Goal: Task Accomplishment & Management: Manage account settings

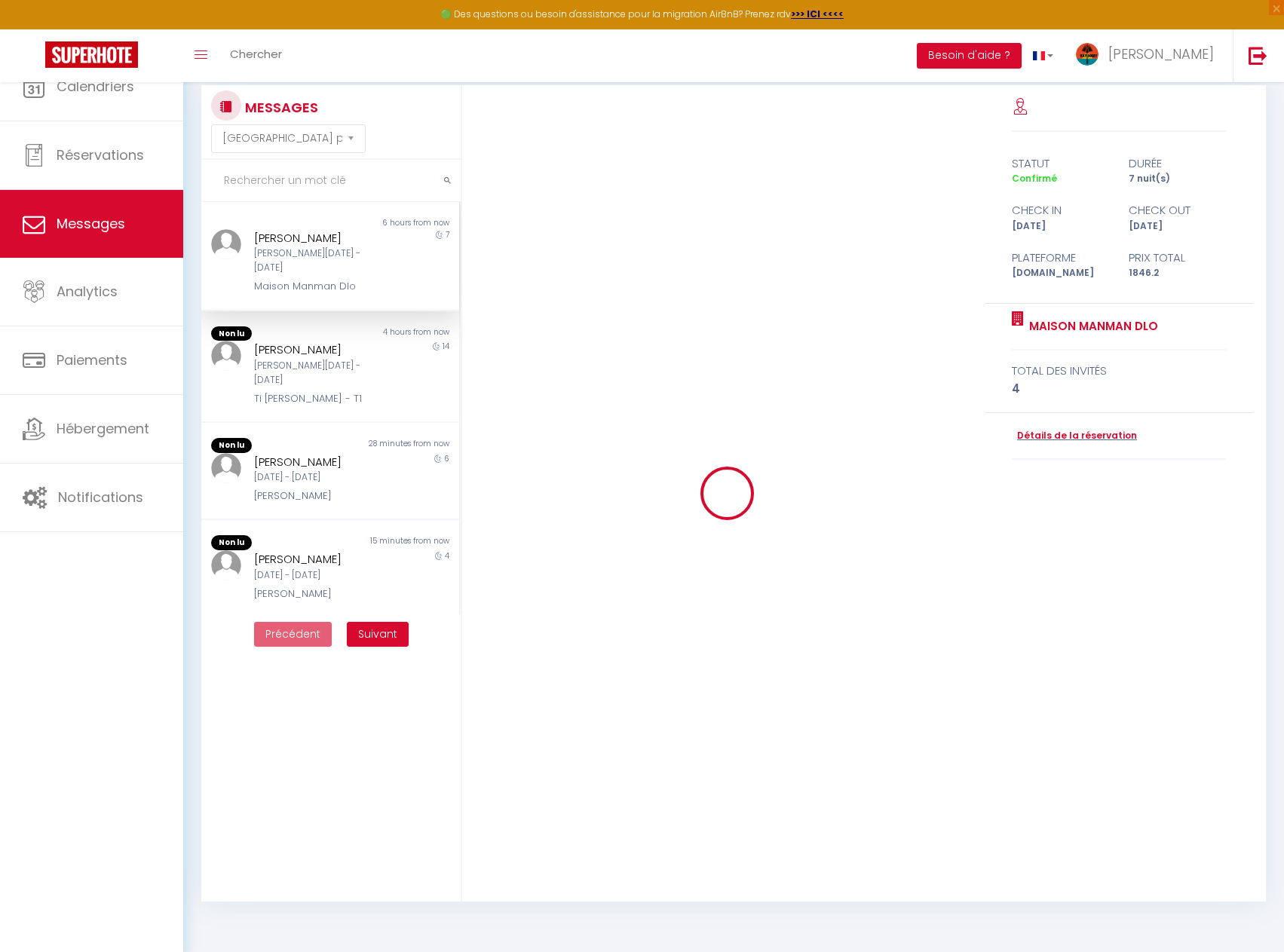
select select "message"
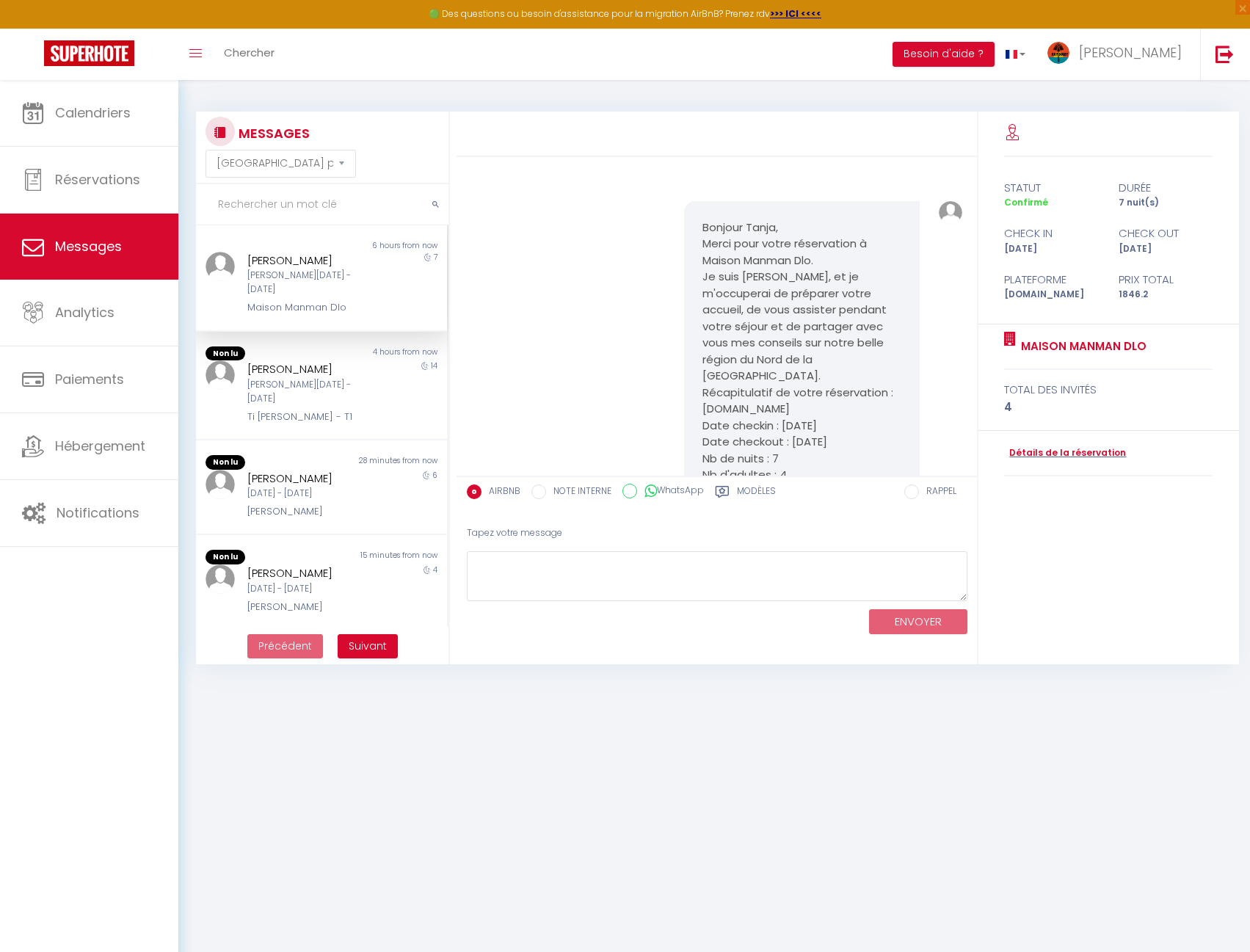
scroll to position [6017, 0]
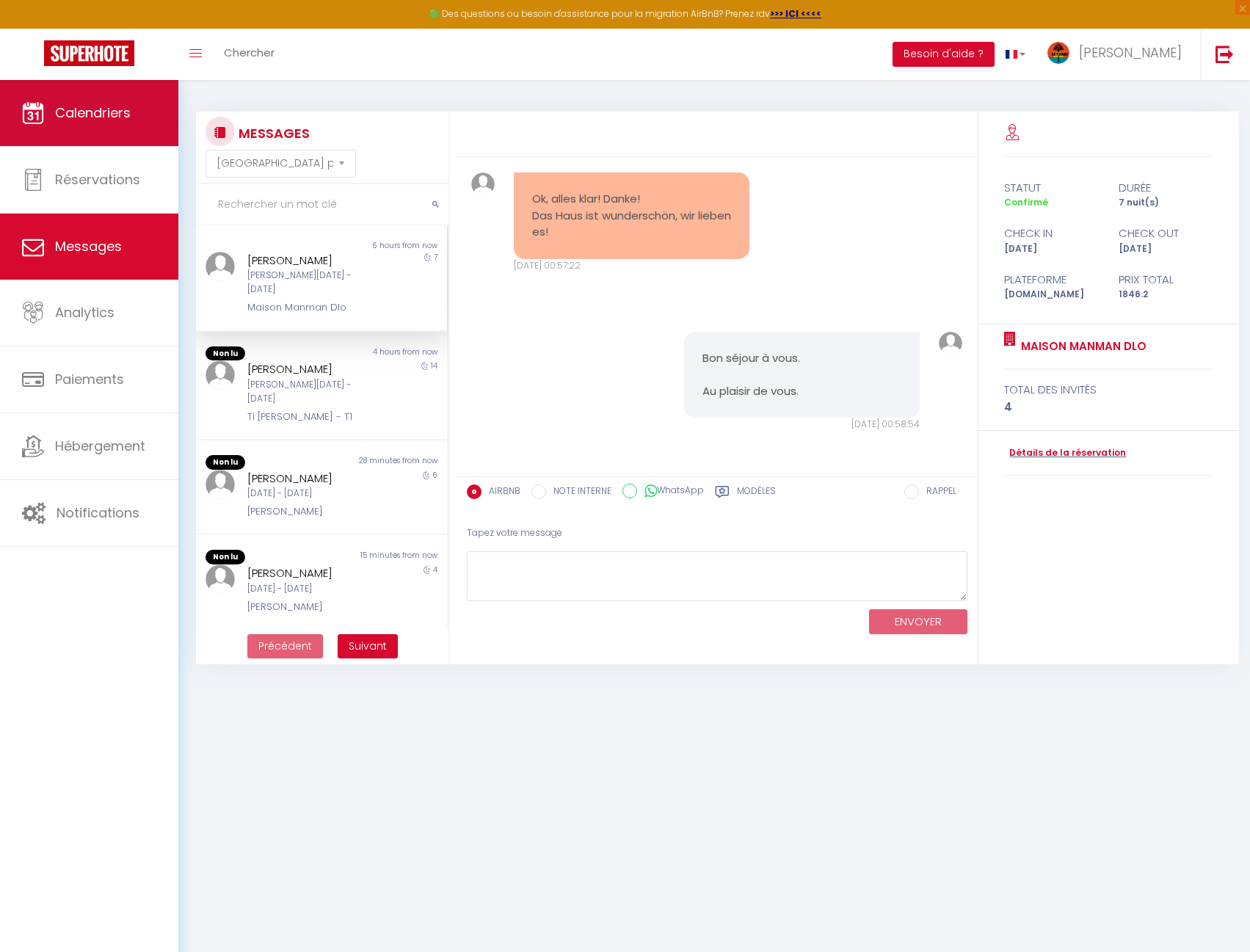
click at [91, 120] on span "Calendriers" at bounding box center [93, 113] width 76 height 19
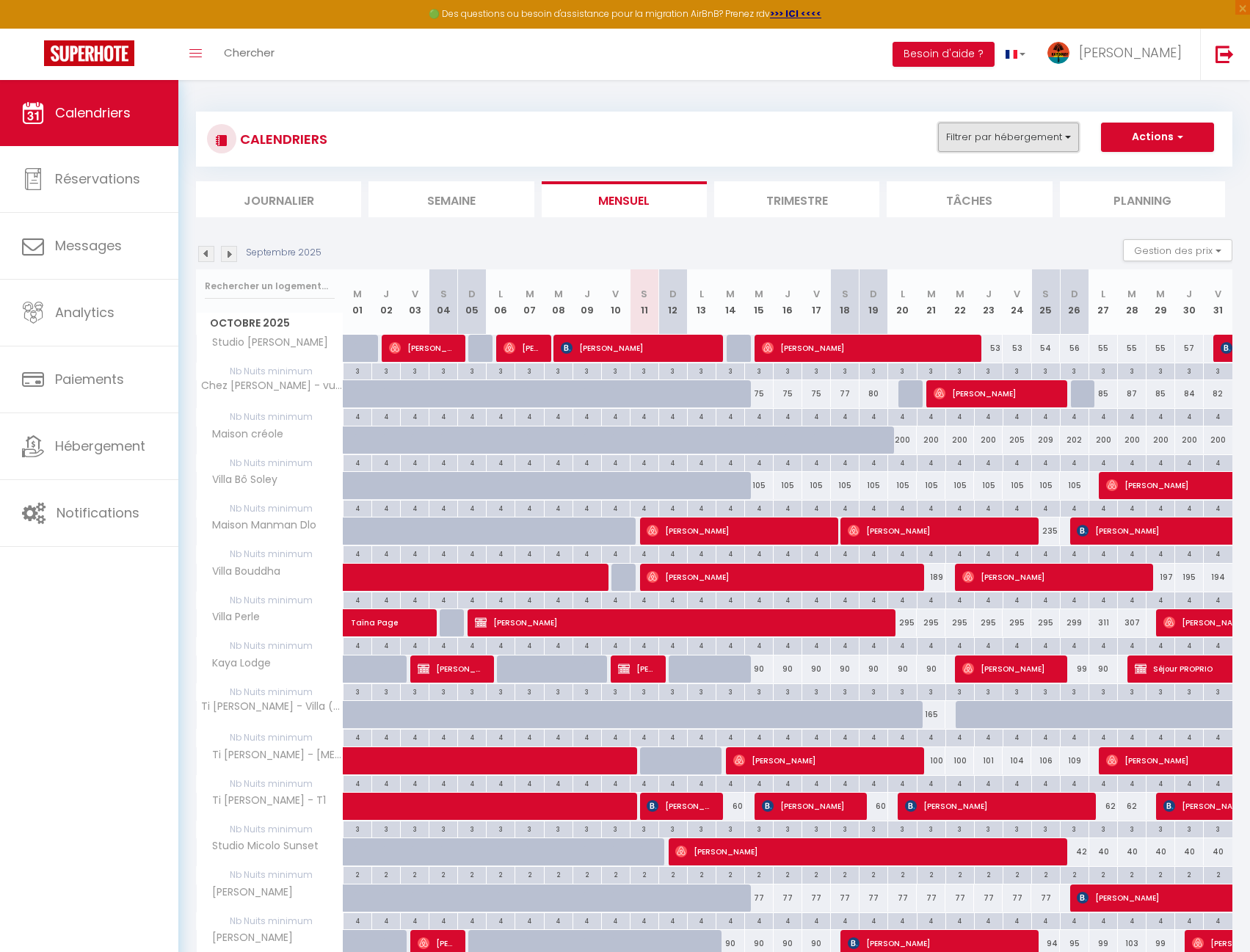
click at [1040, 130] on button "Filtrer par hébergement" at bounding box center [1008, 137] width 141 height 30
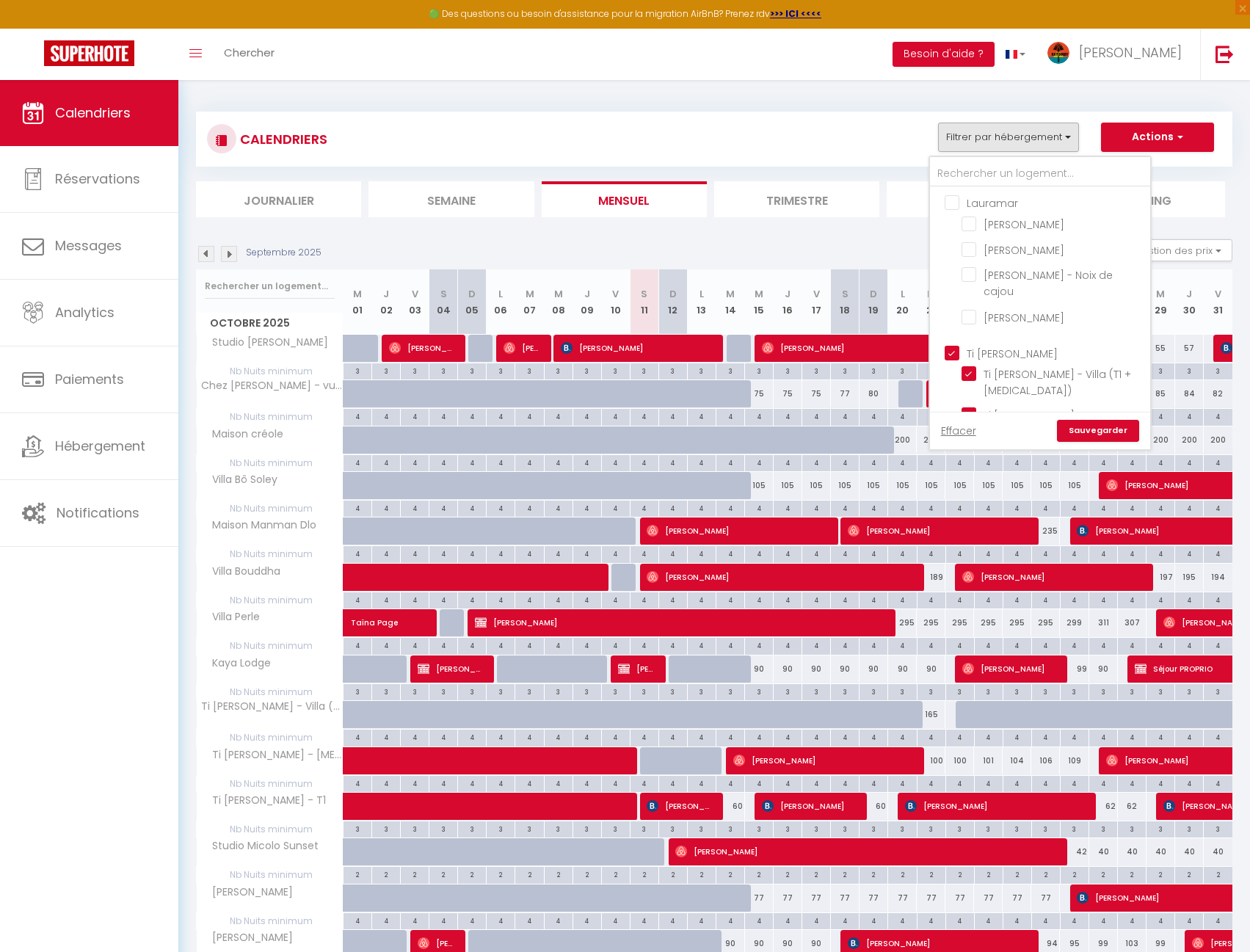
click at [1005, 345] on input "Ti [PERSON_NAME]" at bounding box center [1054, 353] width 220 height 15
checkbox input "false"
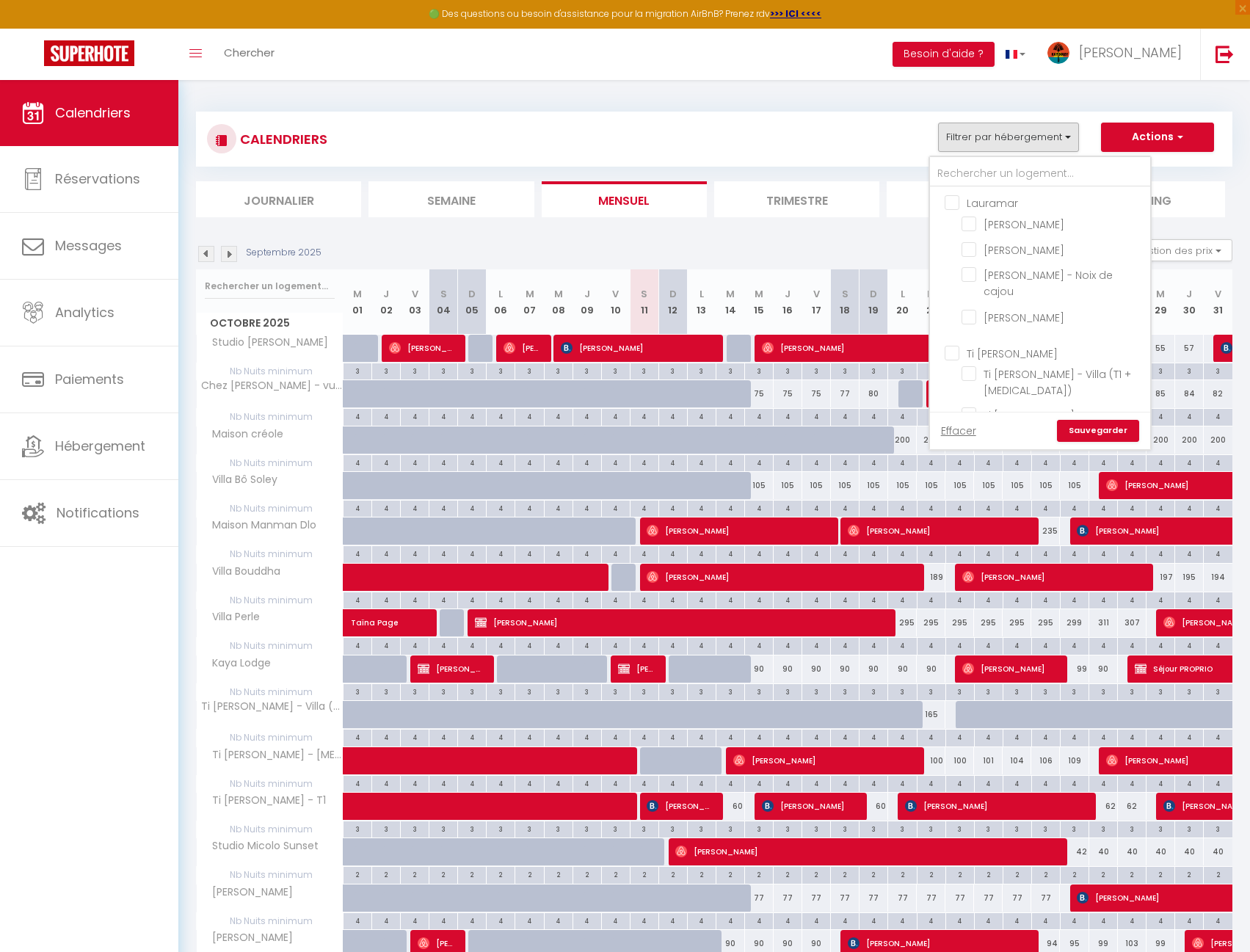
checkbox input "false"
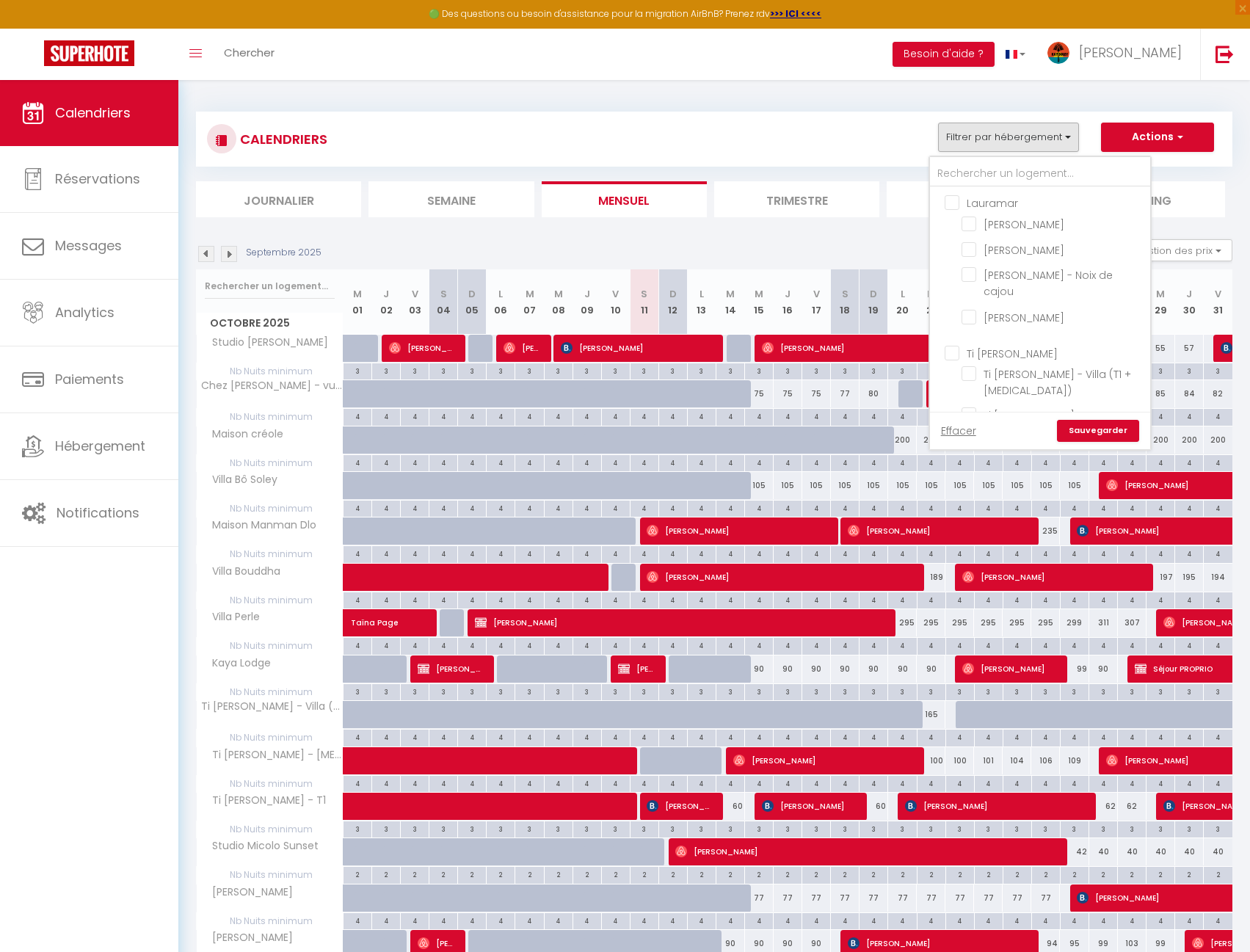
checkbox input "false"
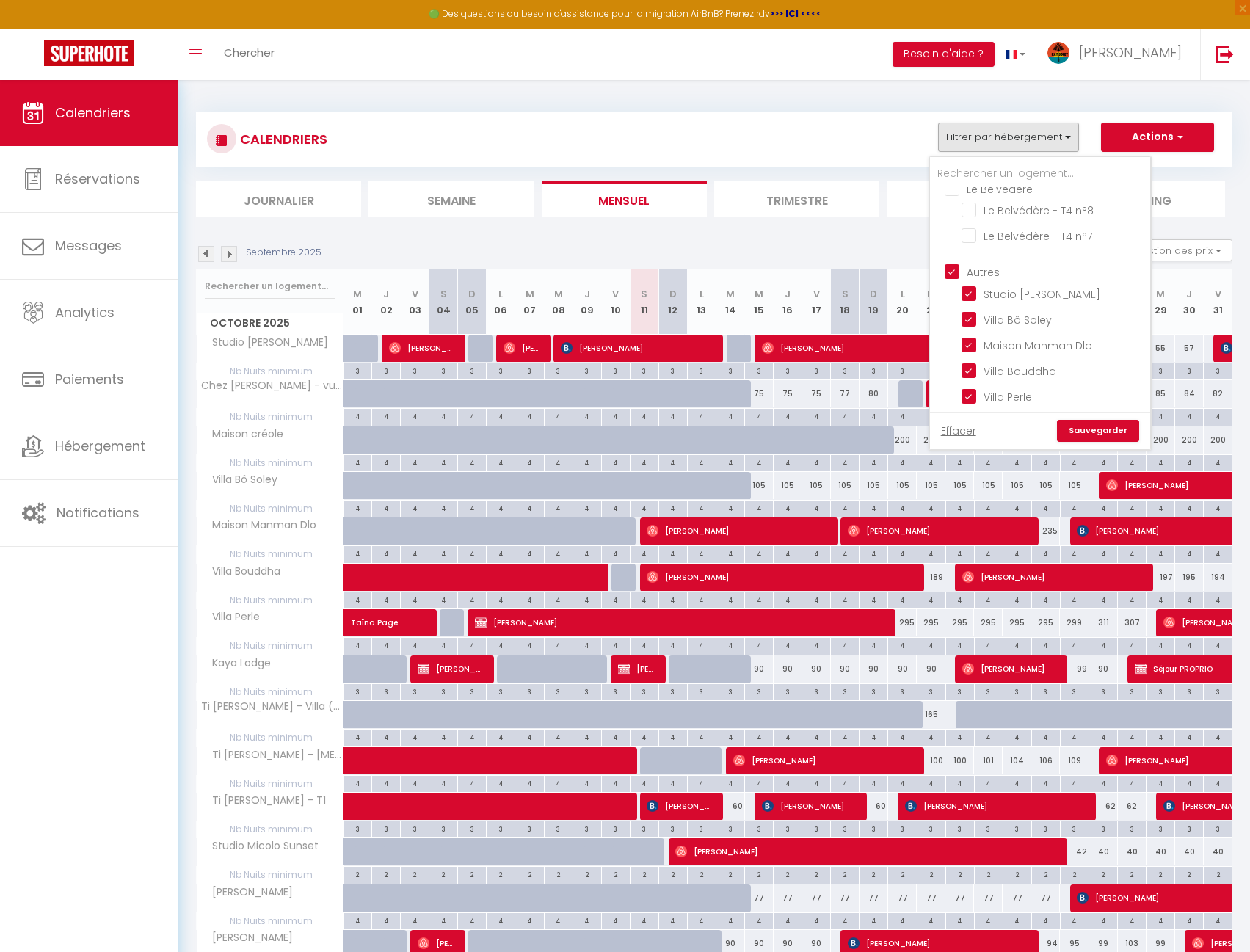
scroll to position [440, 0]
click at [990, 262] on input "Autres" at bounding box center [1054, 270] width 220 height 15
checkbox input "false"
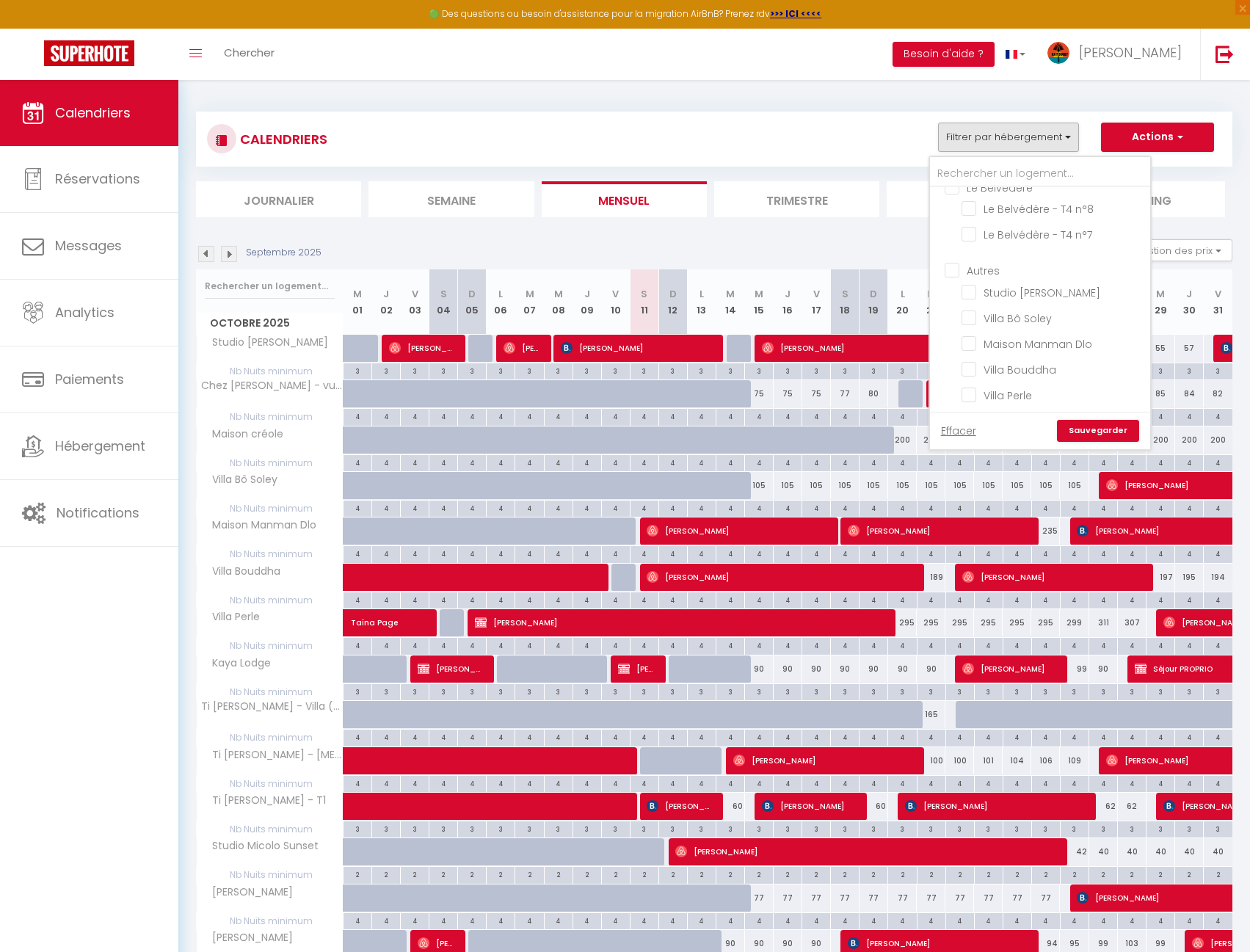
checkbox input "false"
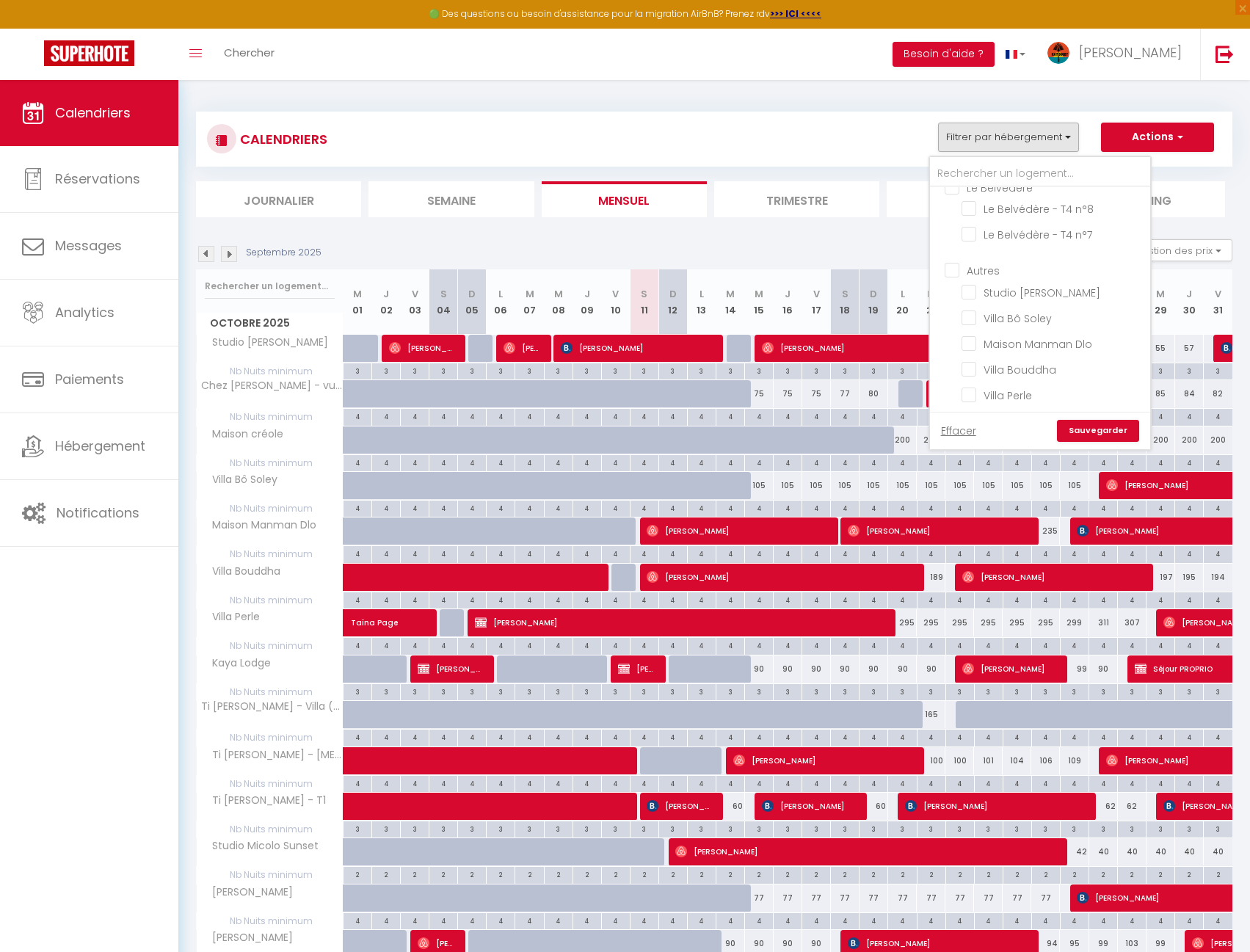
checkbox input "false"
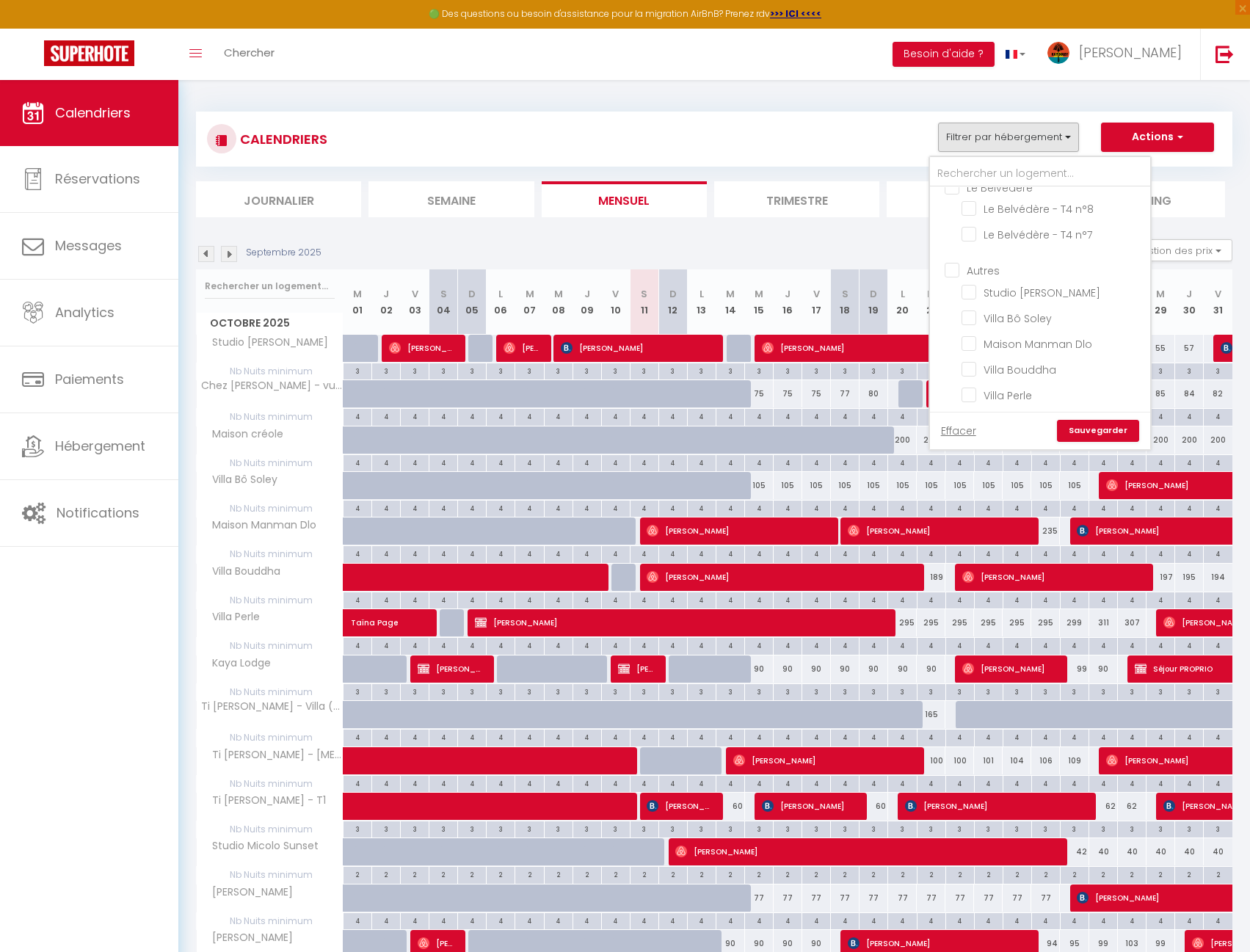
checkbox input "false"
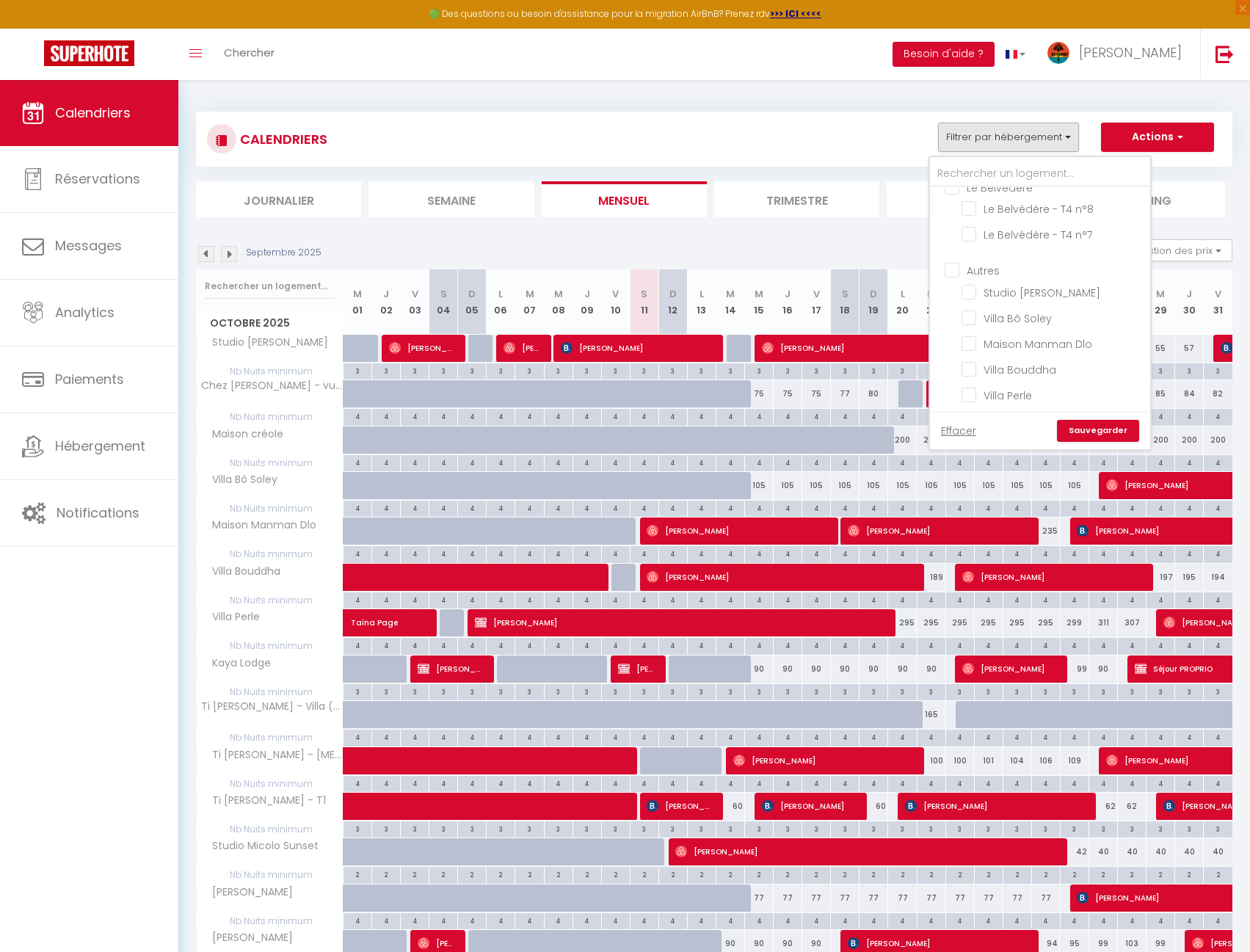
checkbox input "false"
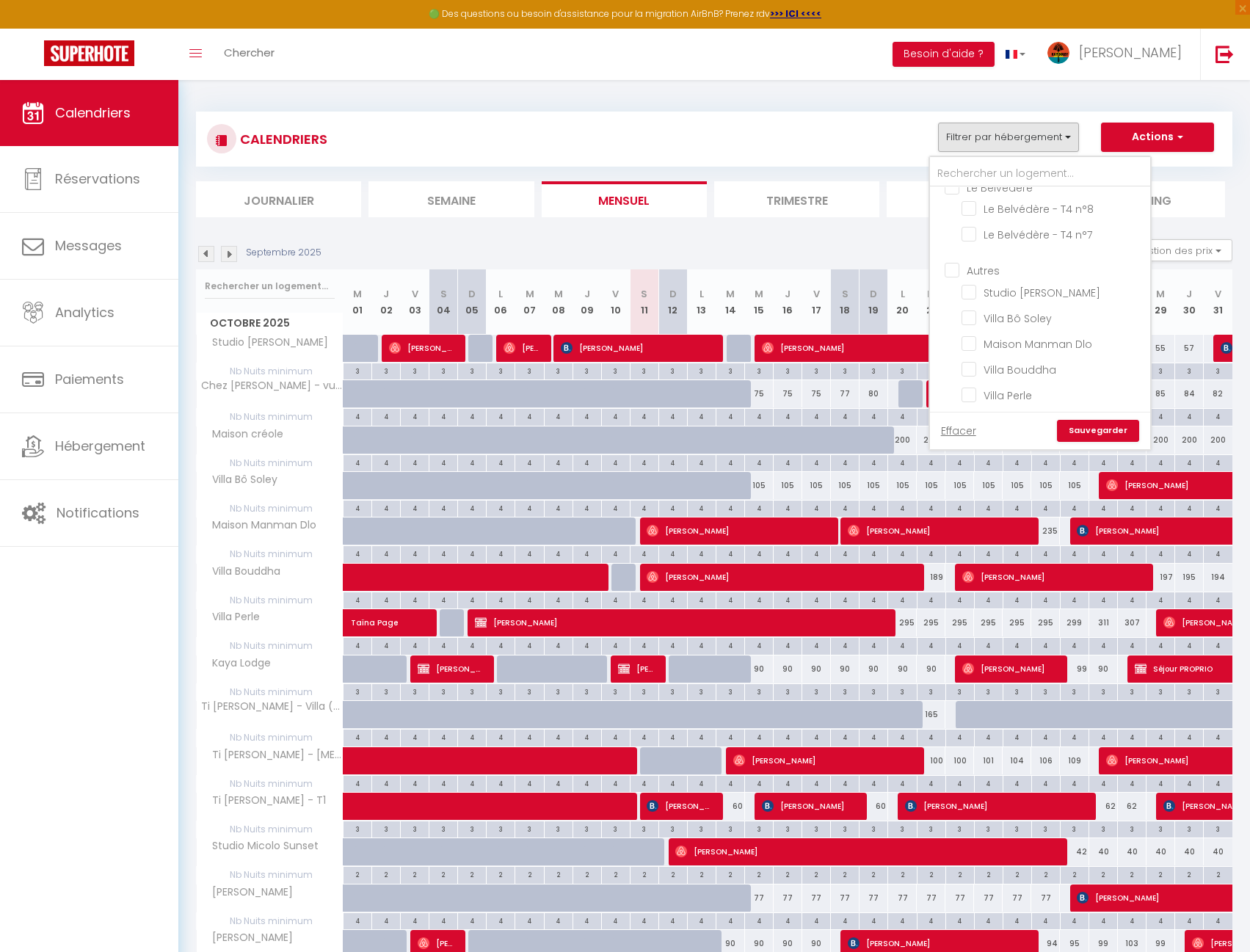
checkbox input "false"
click at [1043, 395] on input "Casa François" at bounding box center [1054, 402] width 184 height 15
checkbox input "true"
click at [1121, 434] on link "Sauvegarder" at bounding box center [1098, 431] width 82 height 22
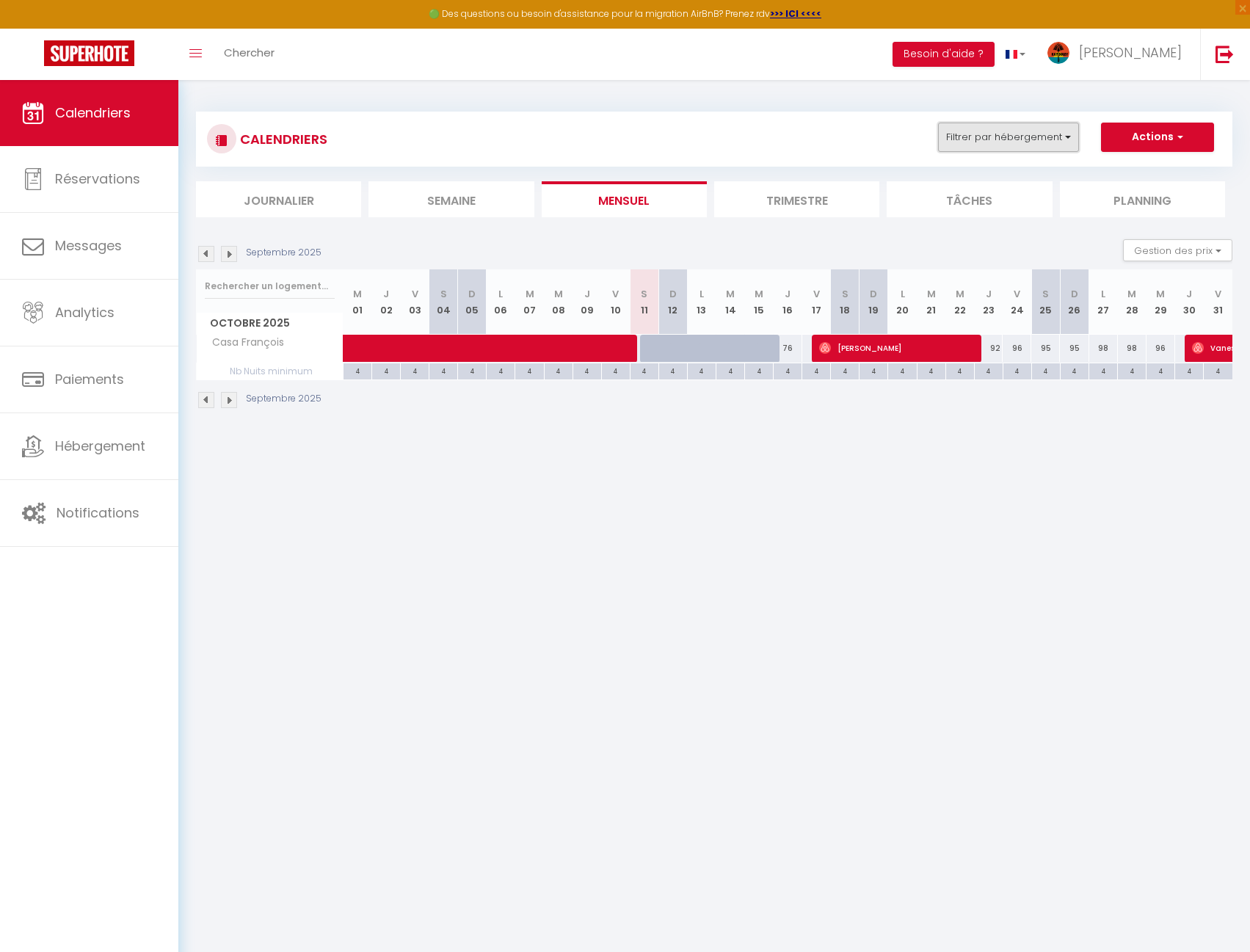
click at [948, 133] on button "Filtrer par hébergement" at bounding box center [1008, 137] width 141 height 30
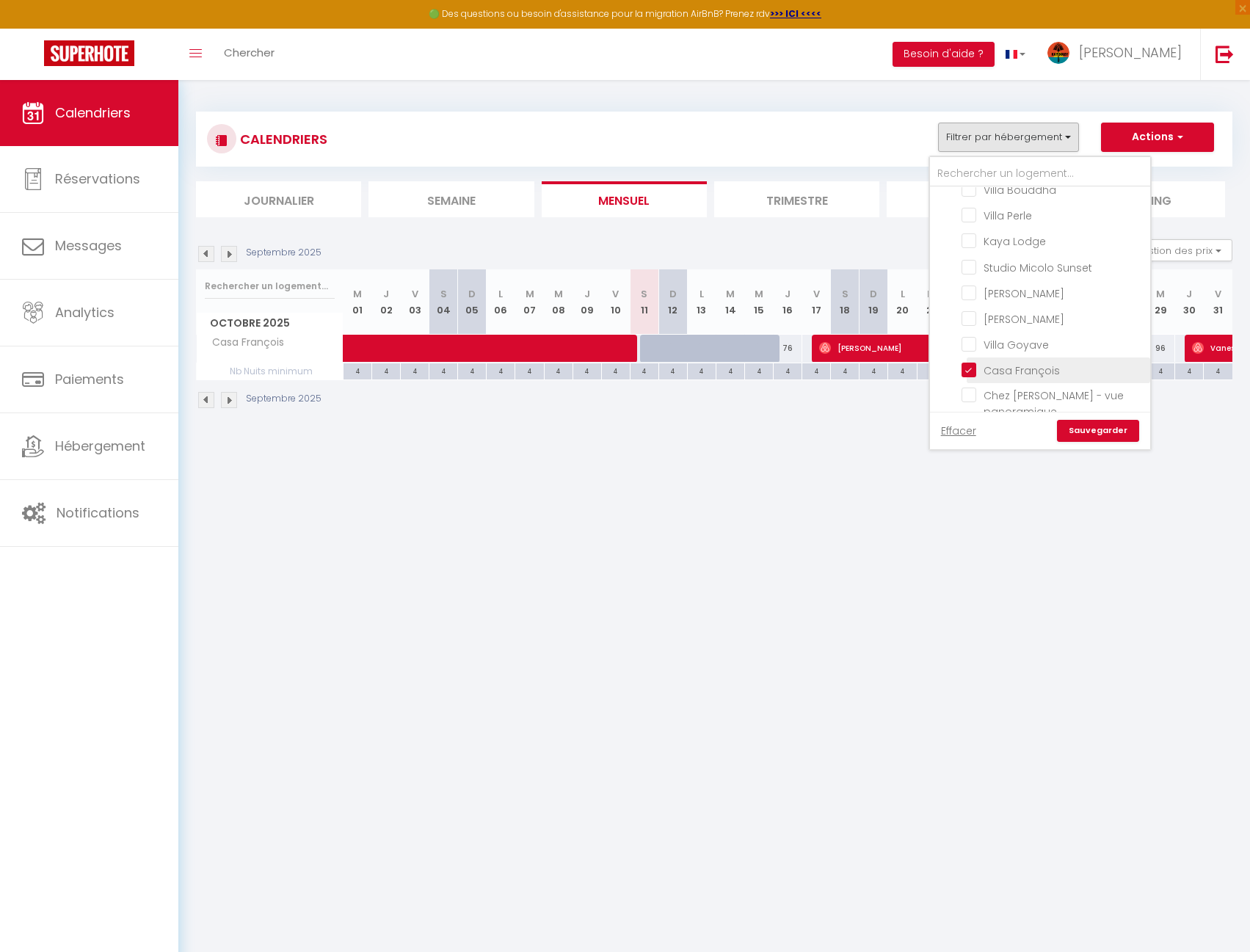
click at [1015, 362] on input "Casa François" at bounding box center [1054, 369] width 184 height 15
checkbox input "false"
click at [1003, 204] on input "Lauramar" at bounding box center [1054, 202] width 220 height 15
checkbox input "true"
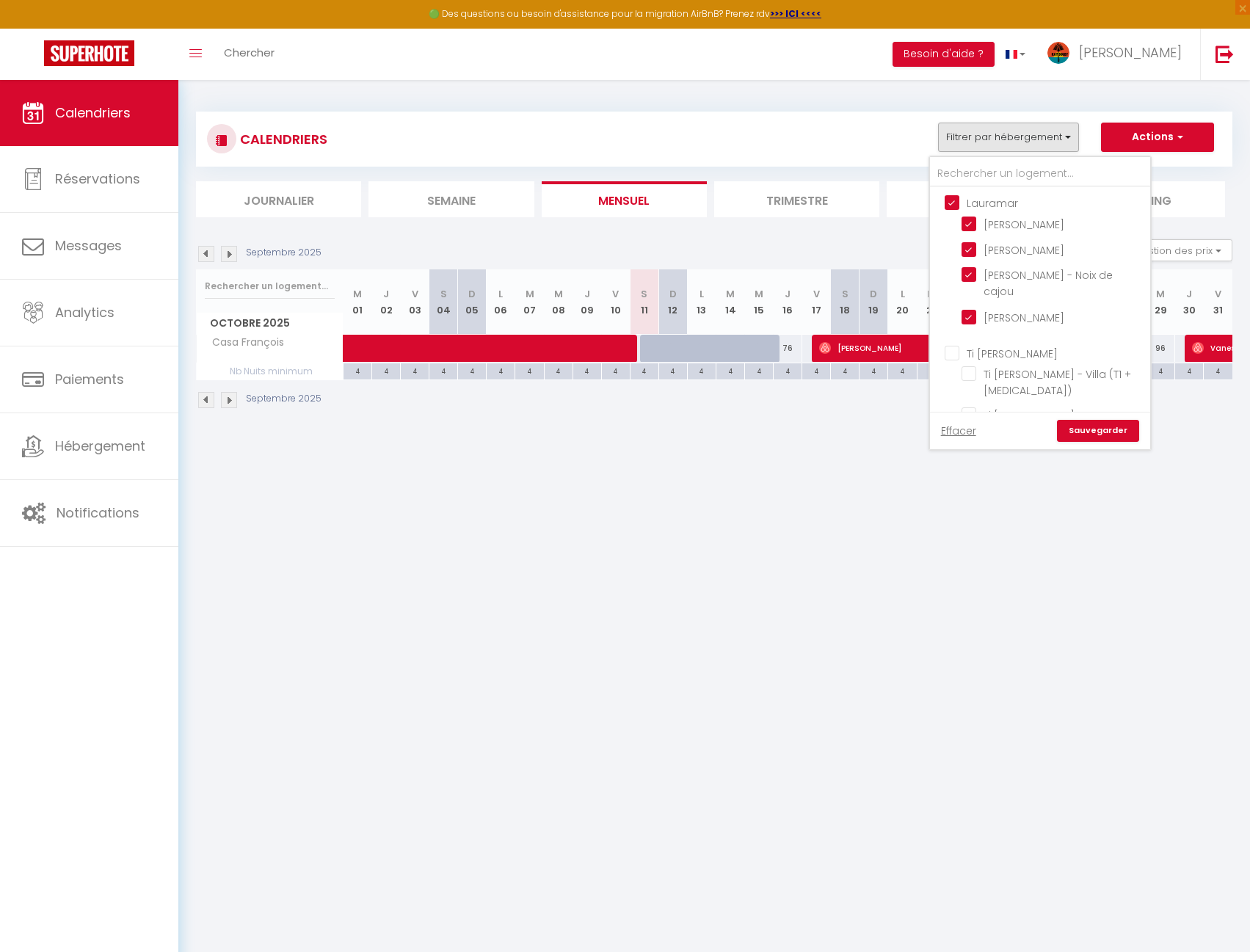
checkbox input "true"
checkbox input "false"
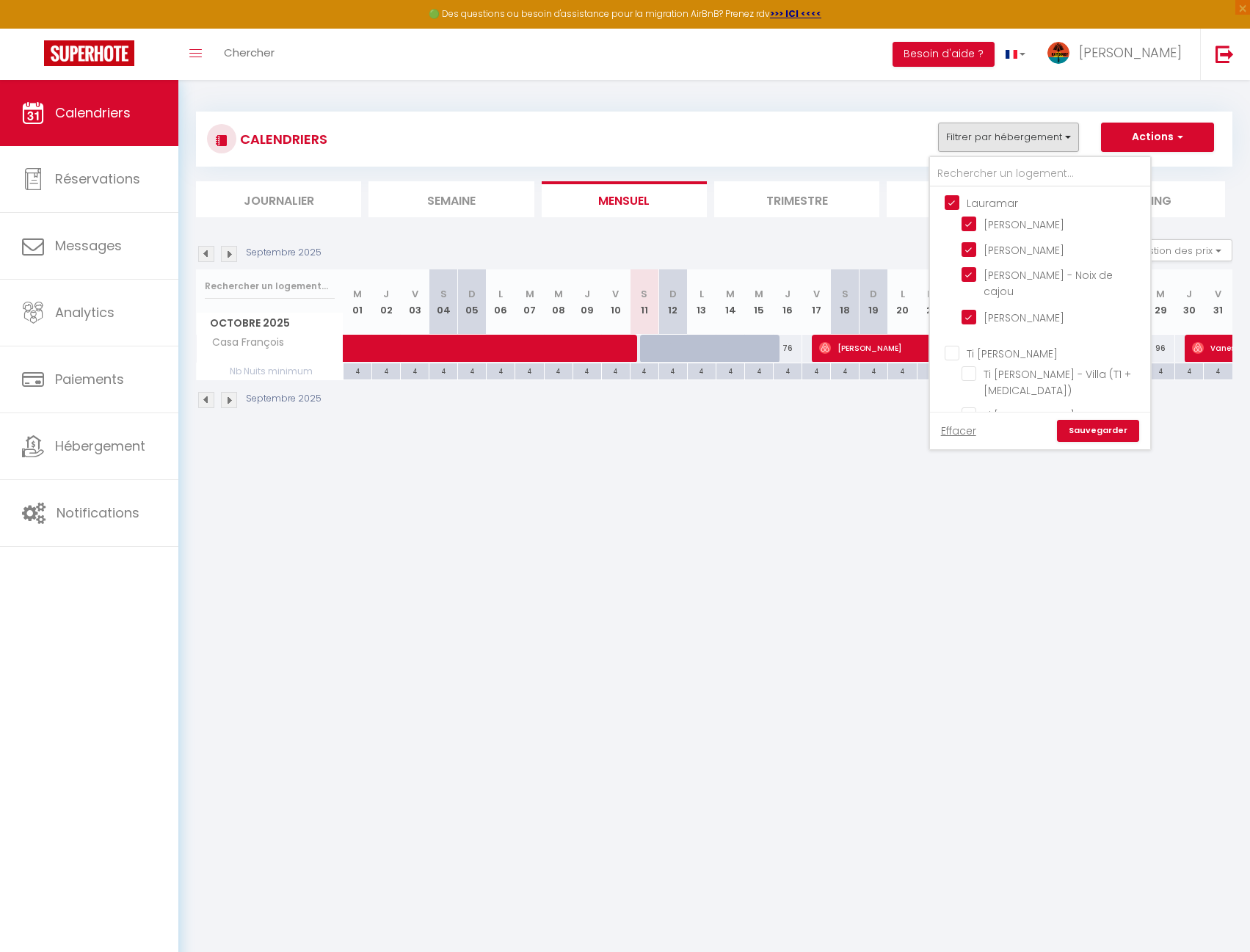
checkbox input "false"
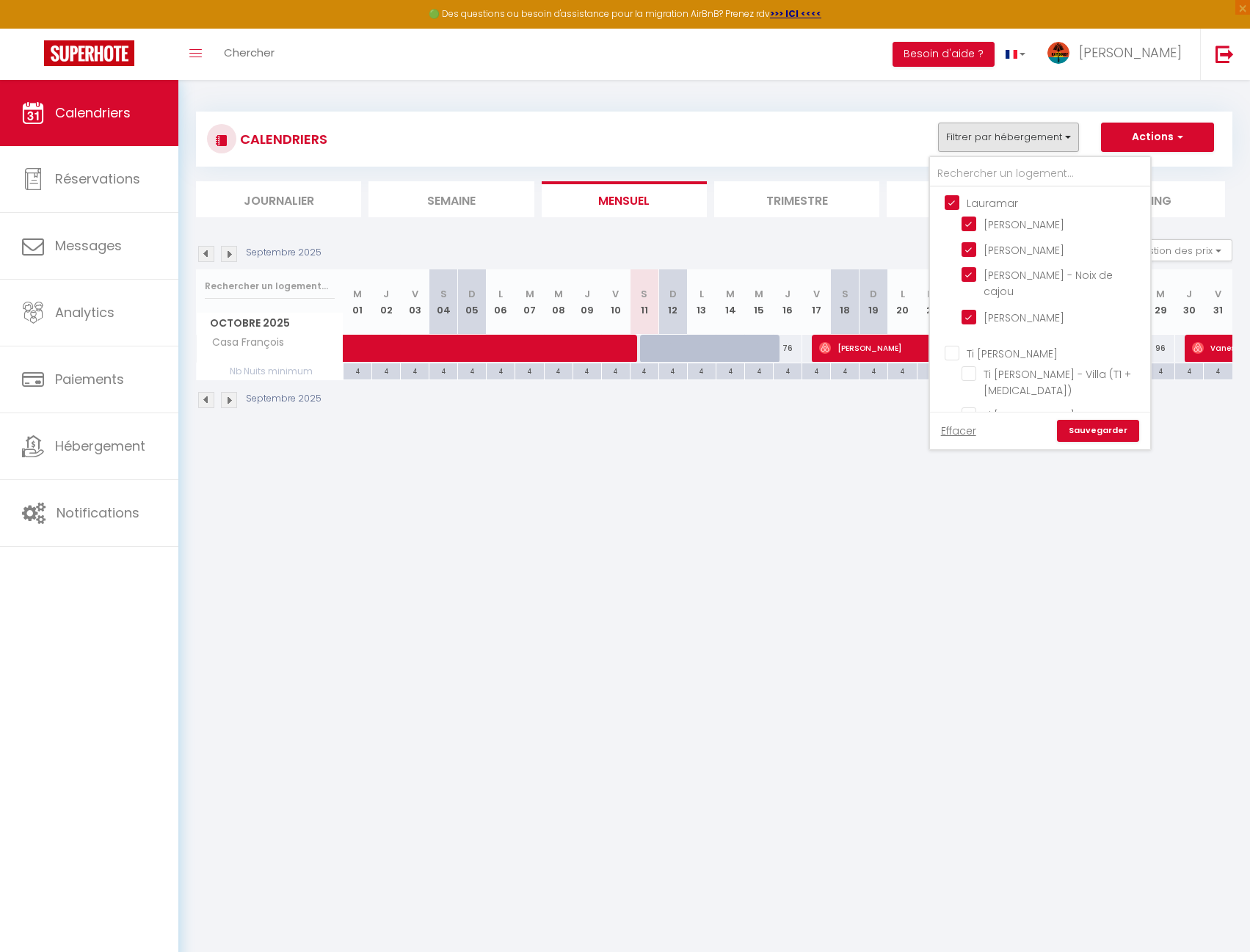
click at [1091, 435] on link "Sauvegarder" at bounding box center [1098, 431] width 82 height 22
